Goal: Task Accomplishment & Management: Complete application form

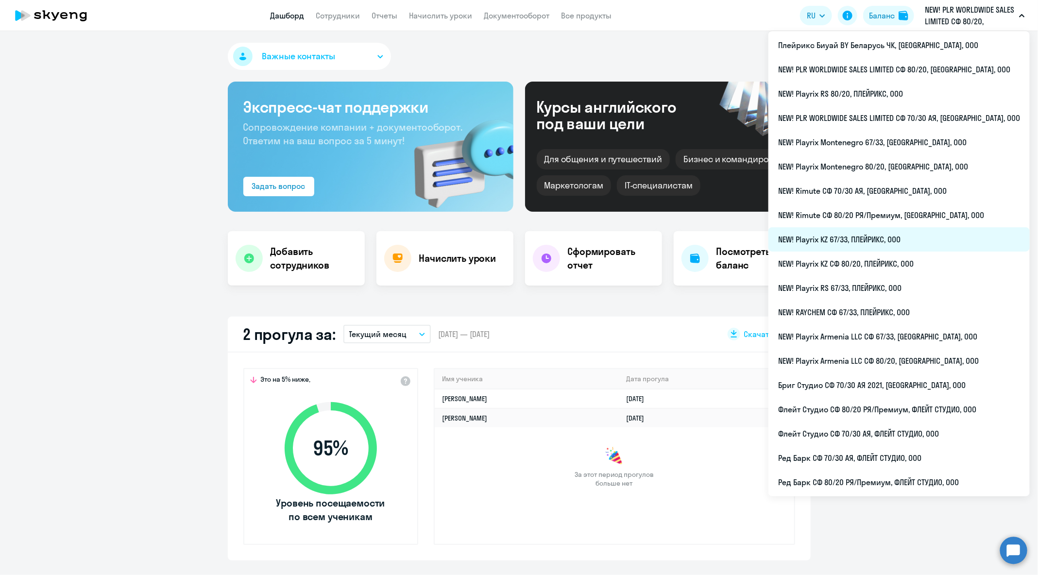
click at [931, 245] on li "NEW! Playrix KZ 67/33, ПЛЕЙРИКС, ООО" at bounding box center [898, 239] width 261 height 24
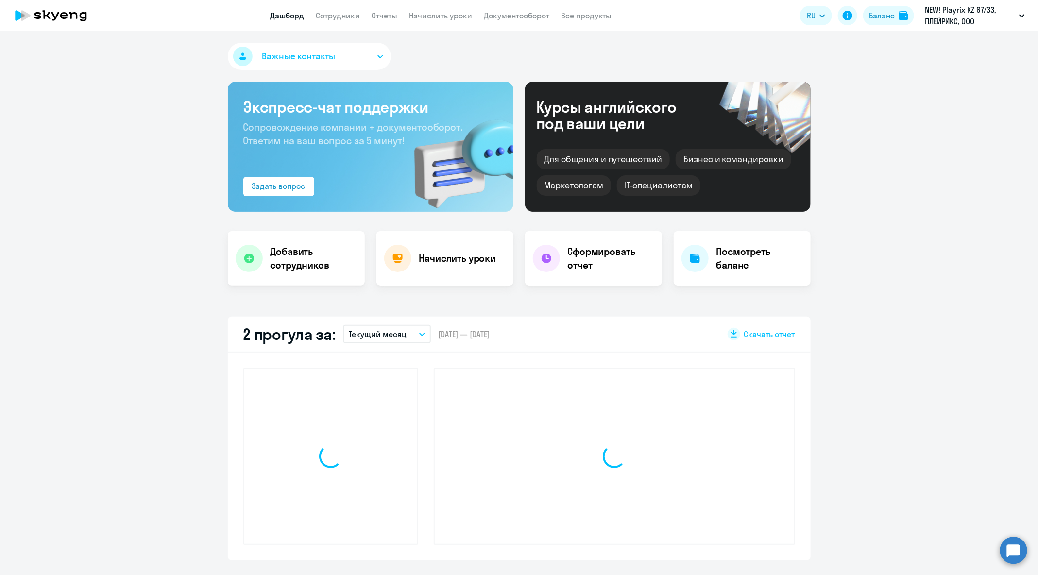
click at [341, 23] on app-header "Дашборд Сотрудники Отчеты Начислить уроки Документооборот Все продукты Дашборд …" at bounding box center [519, 15] width 1038 height 31
select select "30"
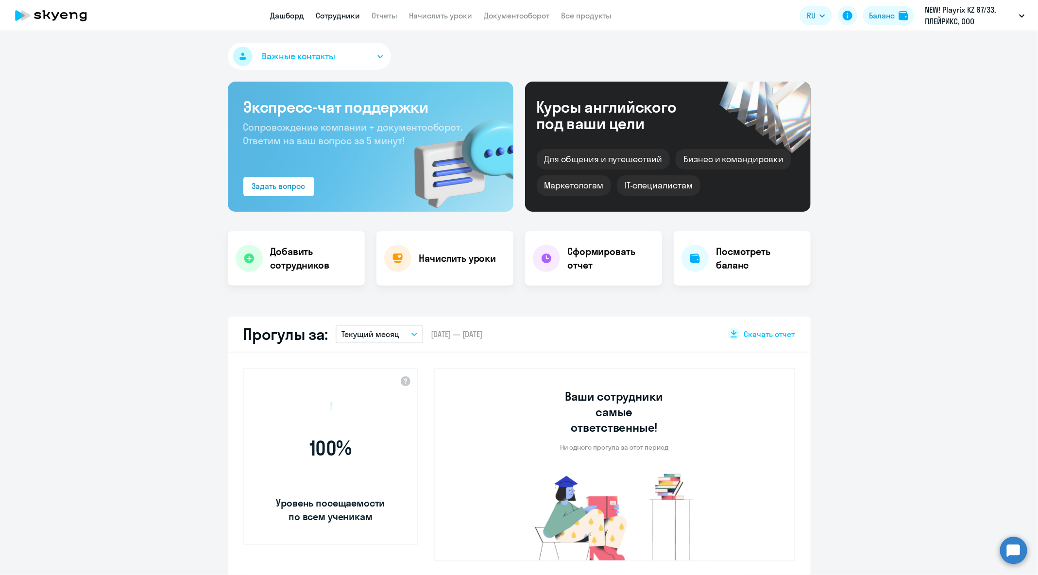
click at [340, 20] on link "Сотрудники" at bounding box center [338, 16] width 44 height 10
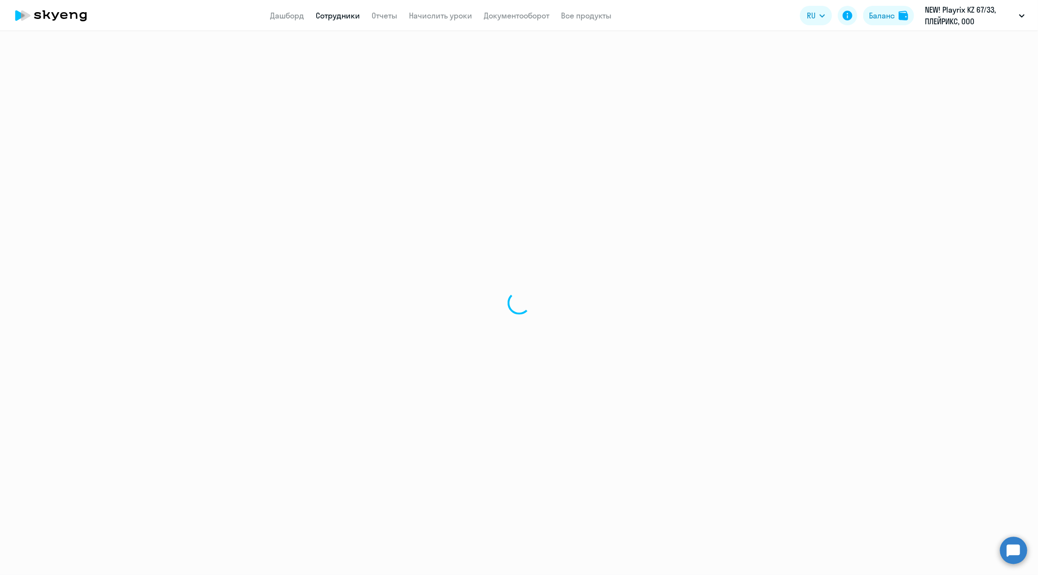
select select "30"
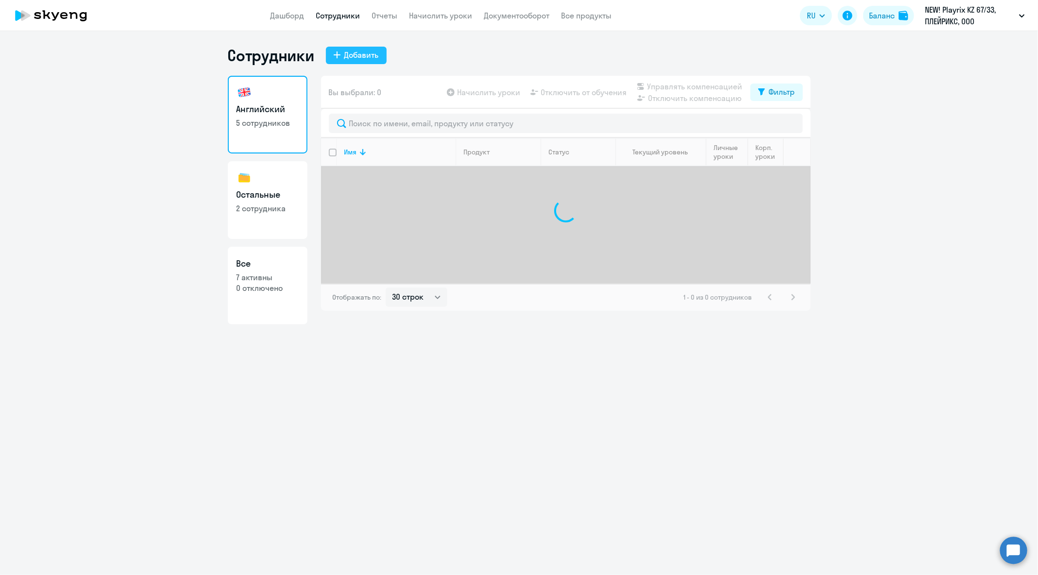
click at [367, 48] on button "Добавить" at bounding box center [356, 55] width 61 height 17
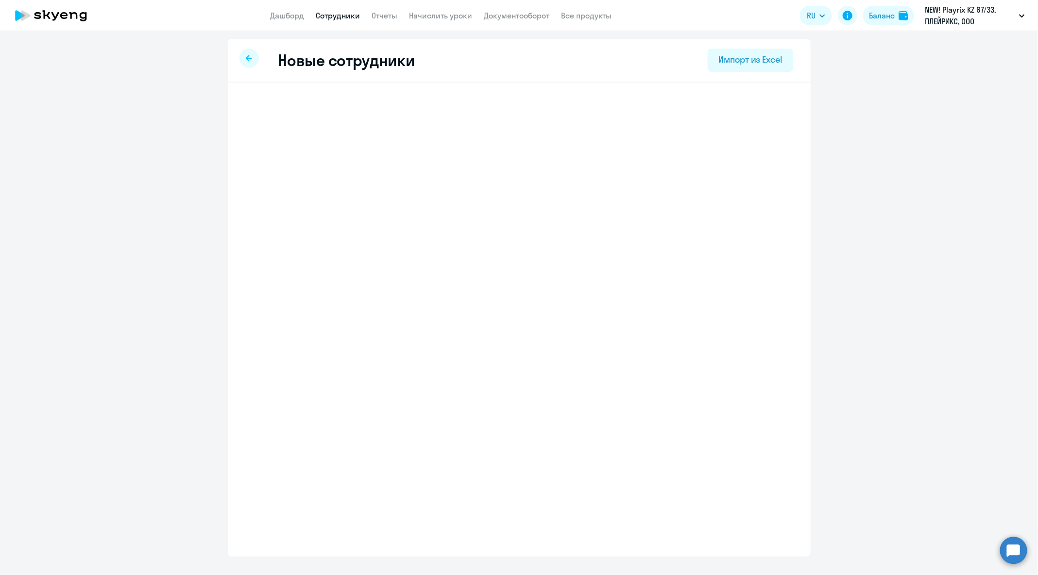
select select "english_adult_native_speaker"
select select "3"
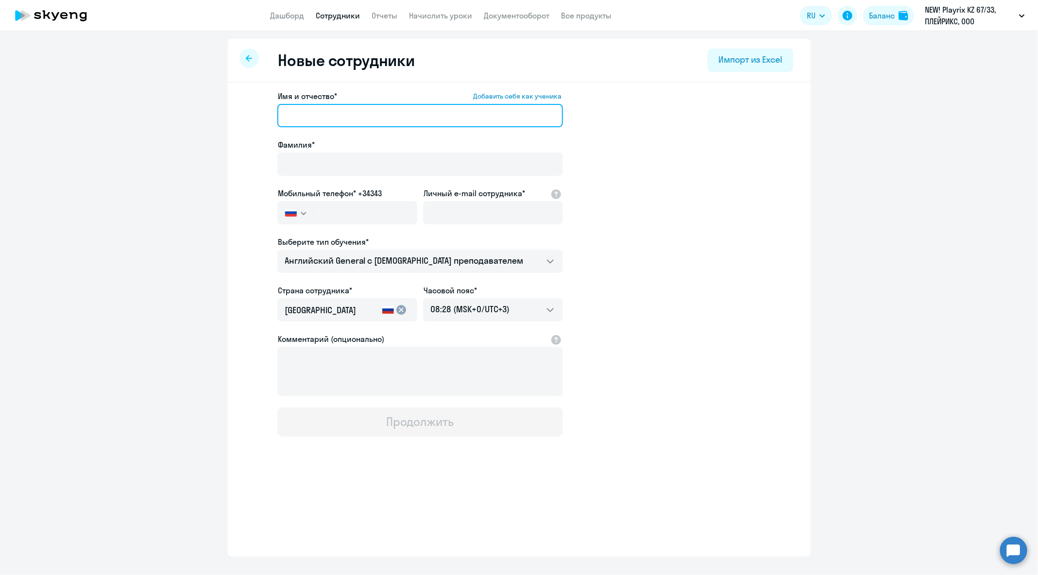
click at [357, 119] on input "Имя и отчество* Добавить себя как ученика" at bounding box center [420, 115] width 286 height 23
paste input "Козонов [PERSON_NAME]"
drag, startPoint x: 323, startPoint y: 114, endPoint x: 260, endPoint y: 113, distance: 62.7
click at [260, 113] on app-new-student-form "Имя и отчество* Добавить себя как ученика [PERSON_NAME]* Мобильный телефон* +34…" at bounding box center [519, 263] width 552 height 346
type input "[PERSON_NAME]"
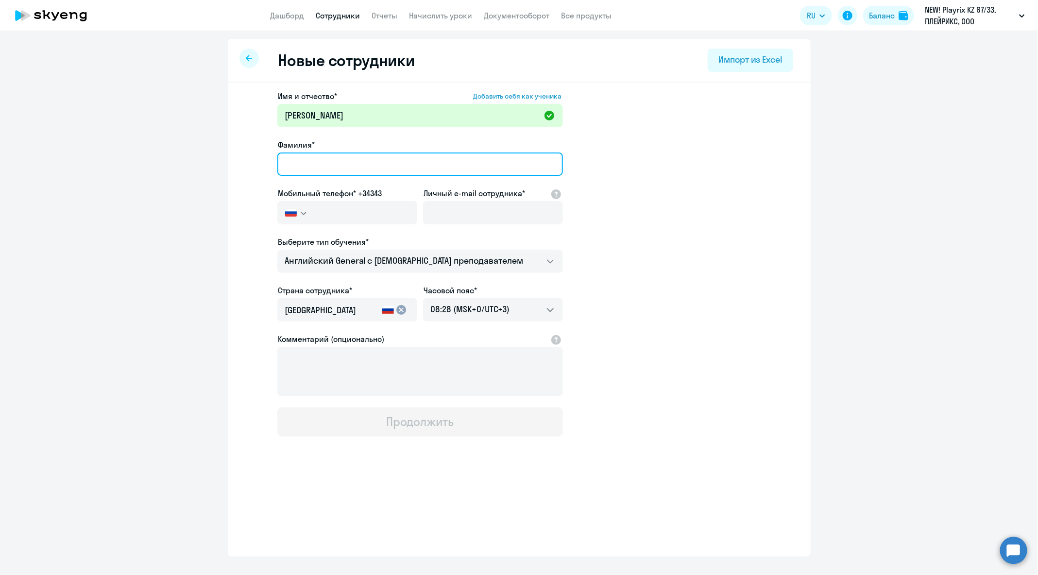
click at [335, 156] on input "Фамилия*" at bounding box center [420, 164] width 286 height 23
paste input "Козонов"
type input "Козонов"
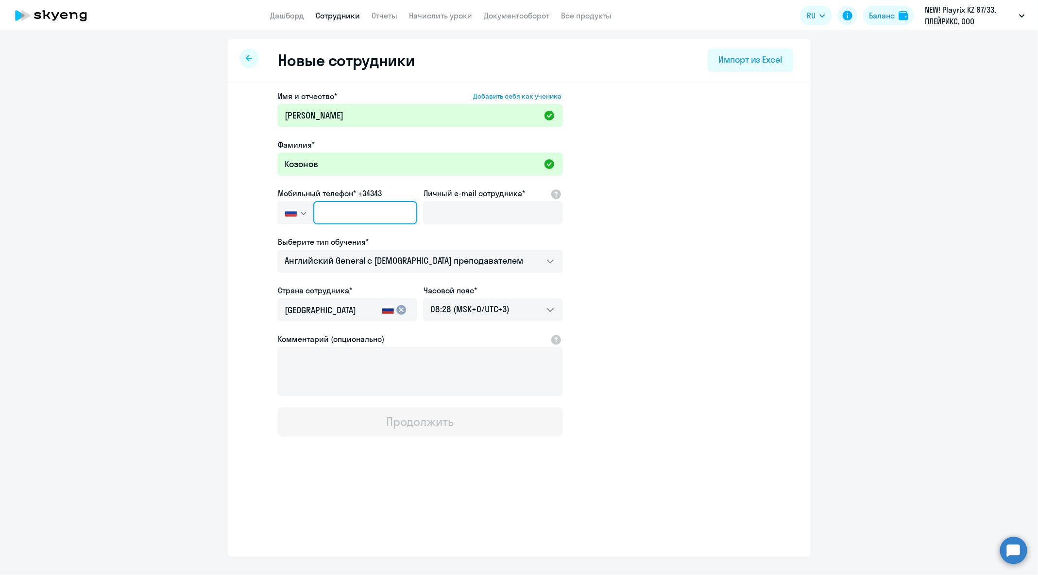
click at [377, 214] on input "text" at bounding box center [364, 212] width 103 height 23
paste input "[PHONE_NUMBER]"
type input "[PHONE_NUMBER]"
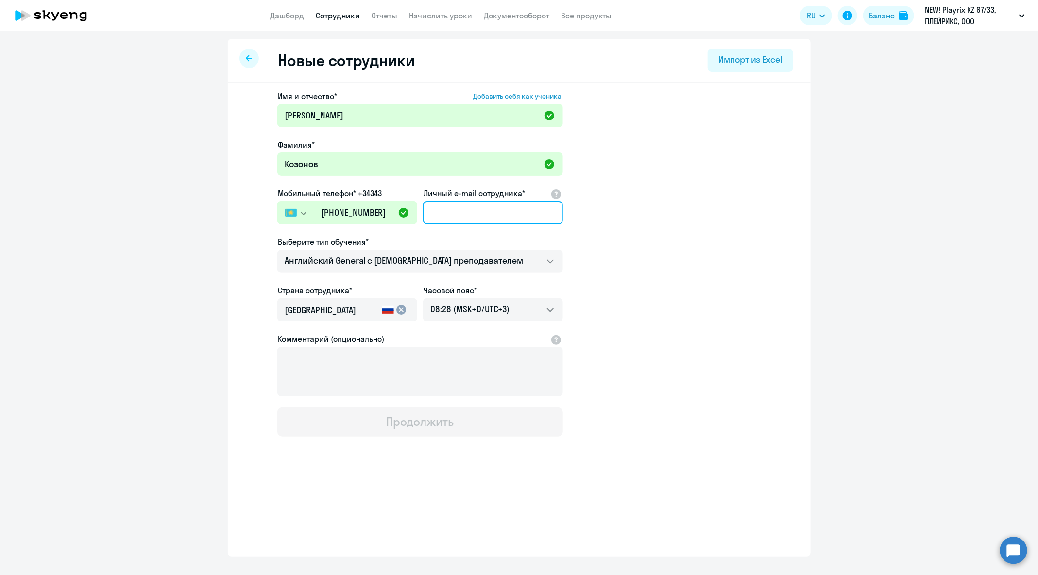
click at [471, 206] on input "Личный e-mail сотрудника*" at bounding box center [493, 212] width 140 height 23
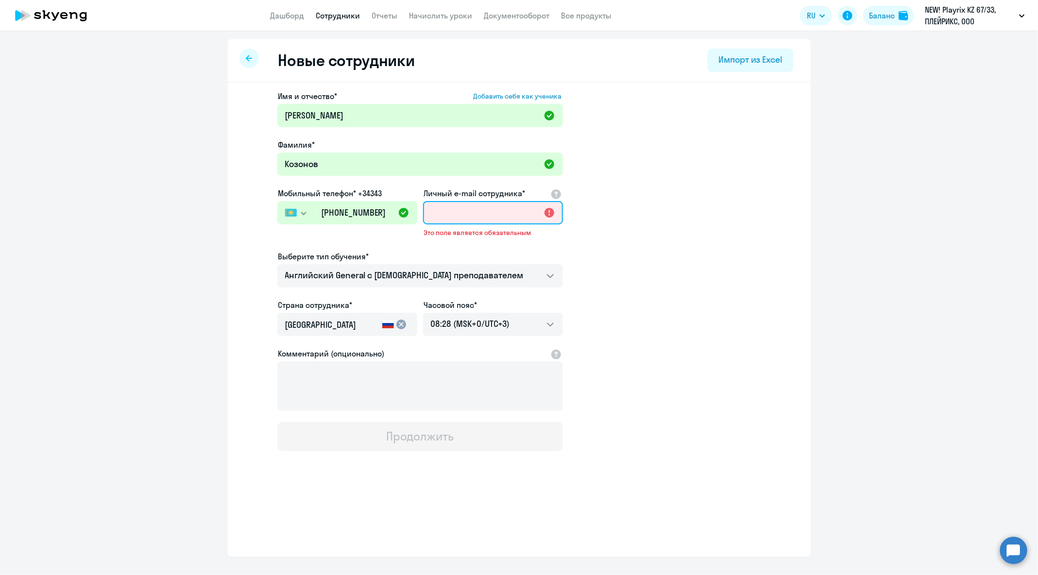
paste input "[EMAIL_ADDRESS][DOMAIN_NAME]"
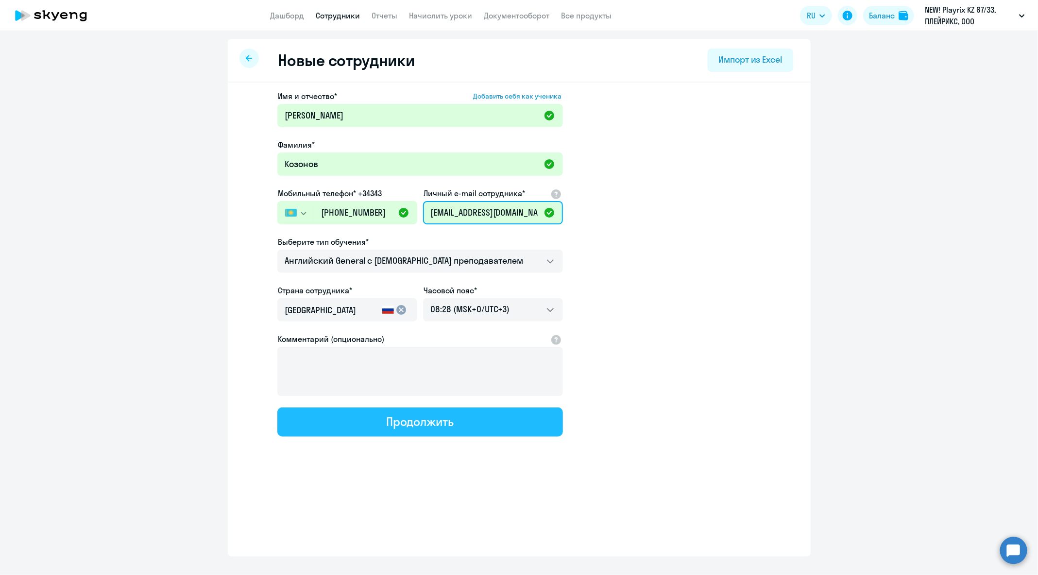
type input "[EMAIL_ADDRESS][DOMAIN_NAME]"
click at [458, 420] on button "Продолжить" at bounding box center [420, 422] width 286 height 29
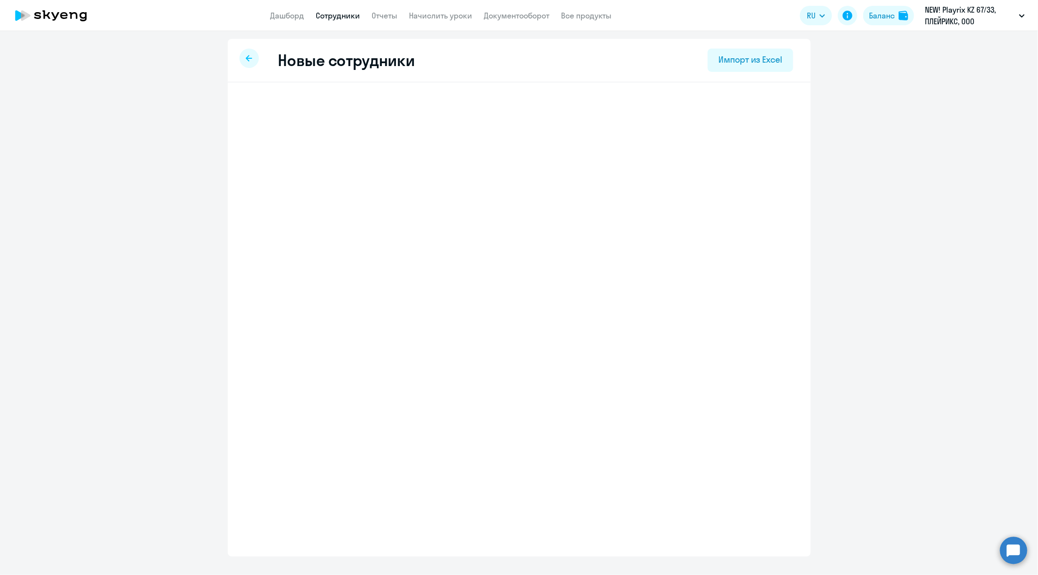
select select "english_adult_native_speaker"
select select "3"
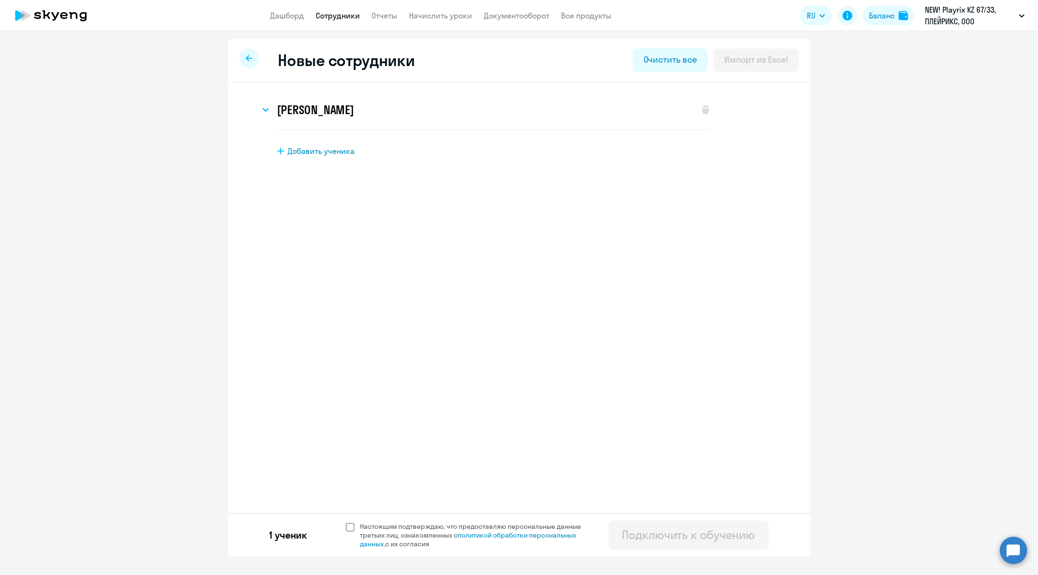
click at [409, 530] on span "Настоящим подтверждаю, что предоставляю персональные данные третьих лиц, ознако…" at bounding box center [476, 535] width 233 height 26
click at [346, 522] on input "Настоящим подтверждаю, что предоставляю персональные данные третьих лиц, ознако…" at bounding box center [345, 522] width 0 height 0
checkbox input "true"
click at [658, 536] on div "Подключить к обучению" at bounding box center [688, 535] width 133 height 16
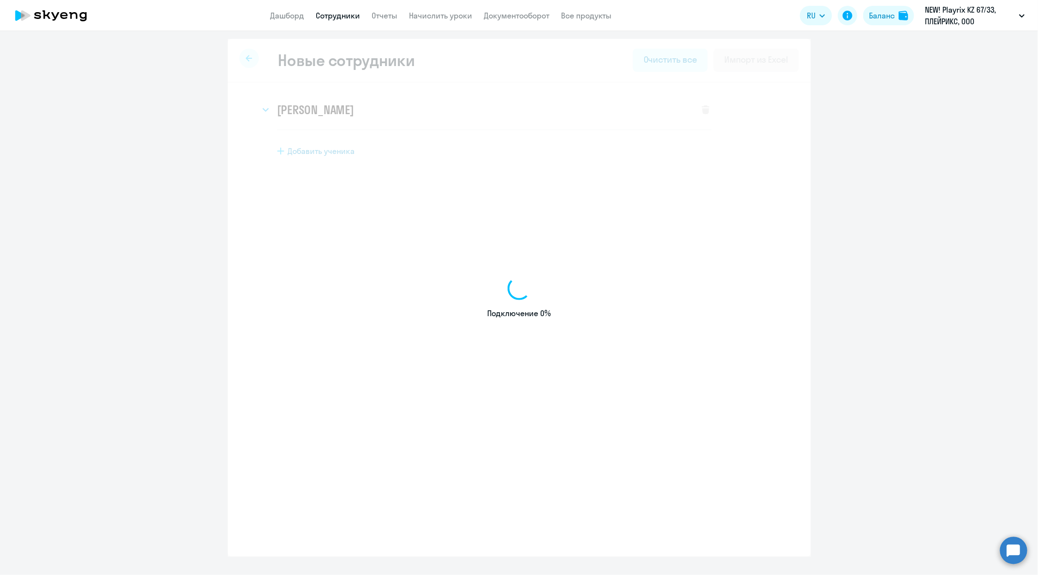
select select "english_adult_native_speaker"
select select "3"
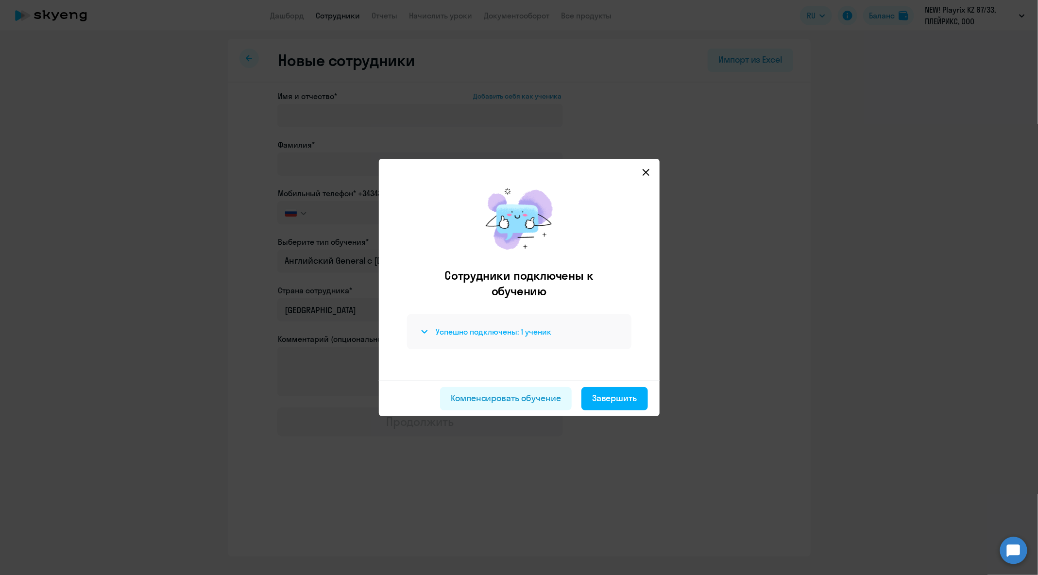
click at [535, 337] on div "Успешно подключены: 1 ученик" at bounding box center [519, 332] width 201 height 12
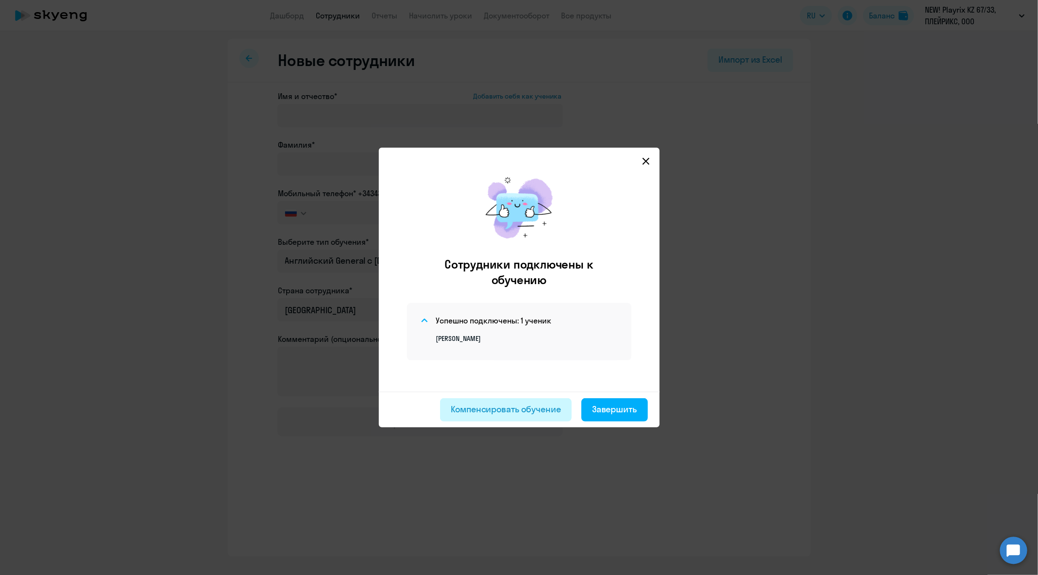
click at [540, 410] on div "Компенсировать обучение" at bounding box center [506, 409] width 110 height 13
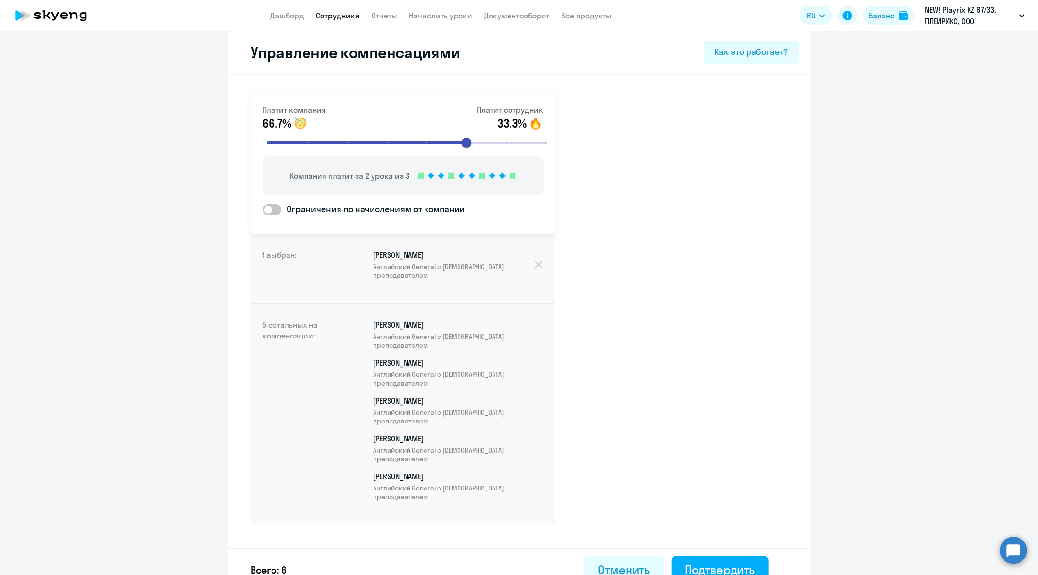
scroll to position [17, 0]
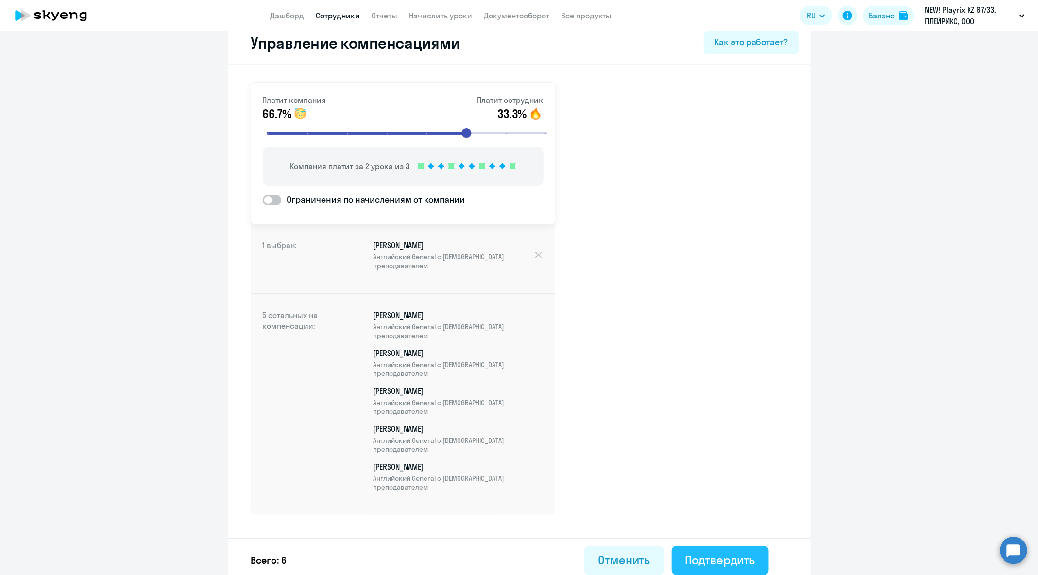
click at [756, 564] on button "Подтвердить" at bounding box center [720, 560] width 97 height 29
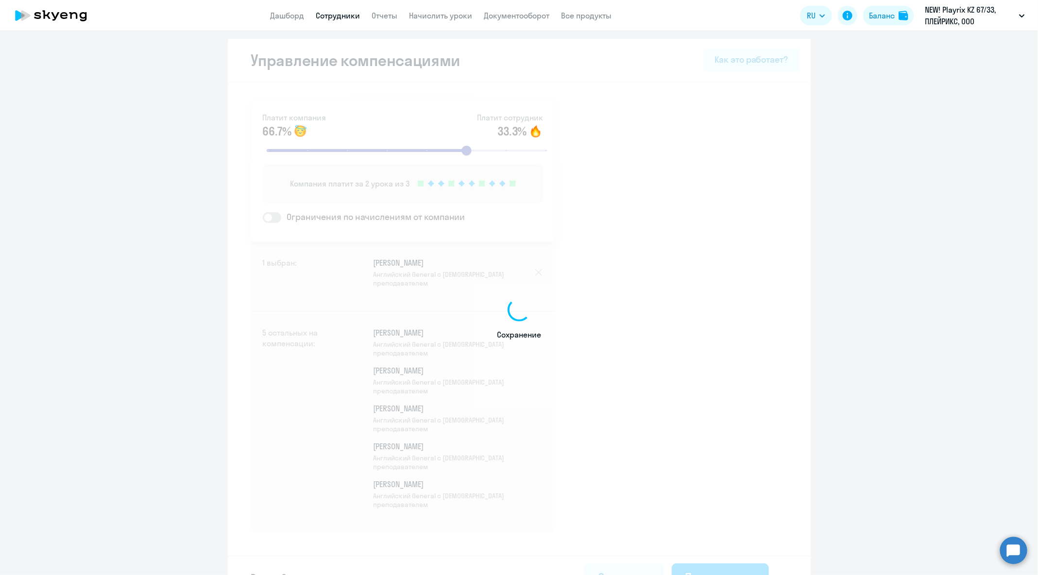
select select "30"
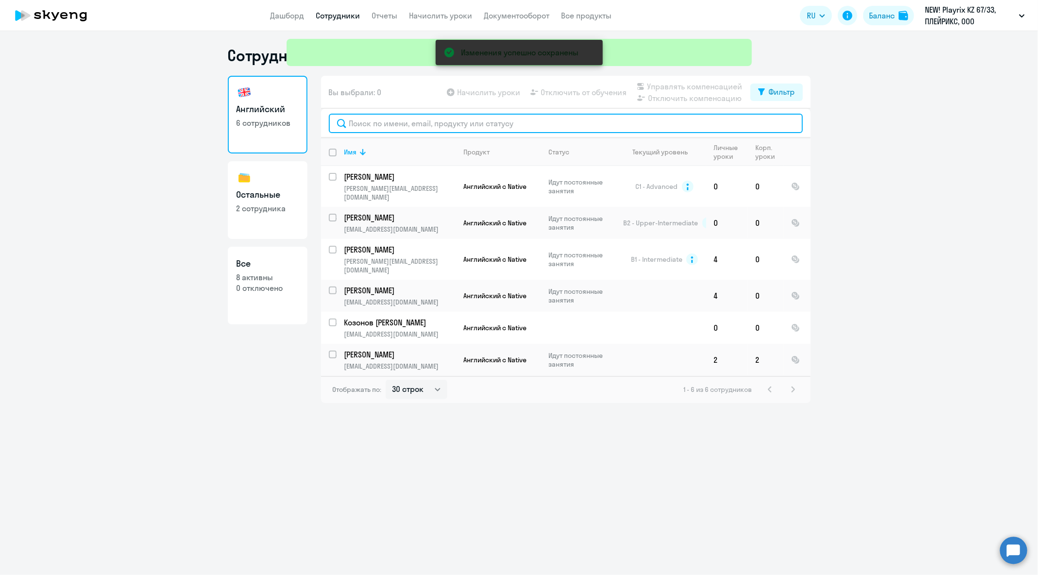
click at [484, 129] on input "text" at bounding box center [566, 123] width 474 height 19
paste input "[EMAIL_ADDRESS][DOMAIN_NAME]"
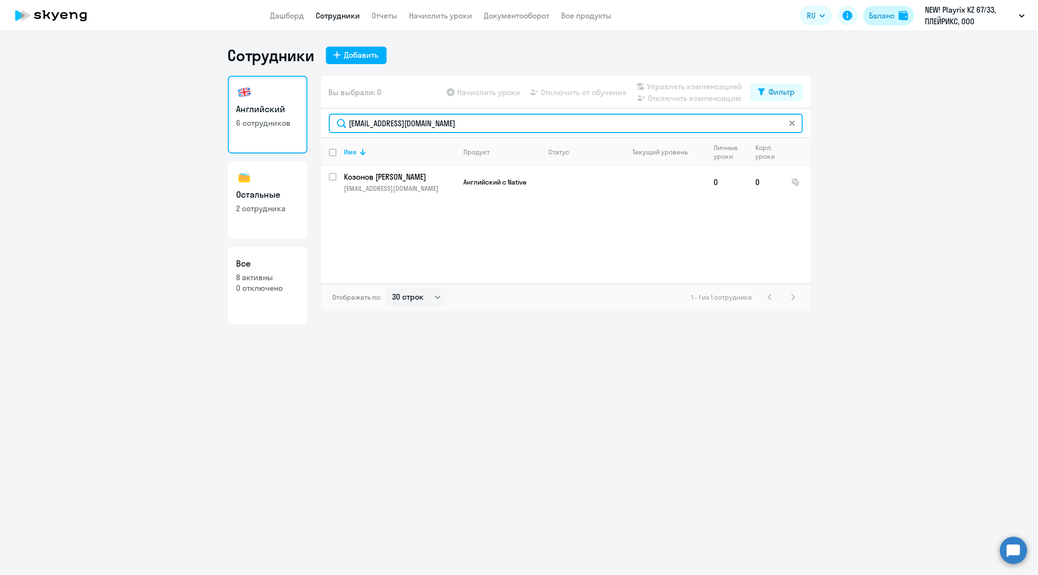
type input "[EMAIL_ADDRESS][DOMAIN_NAME]"
